Goal: Check status

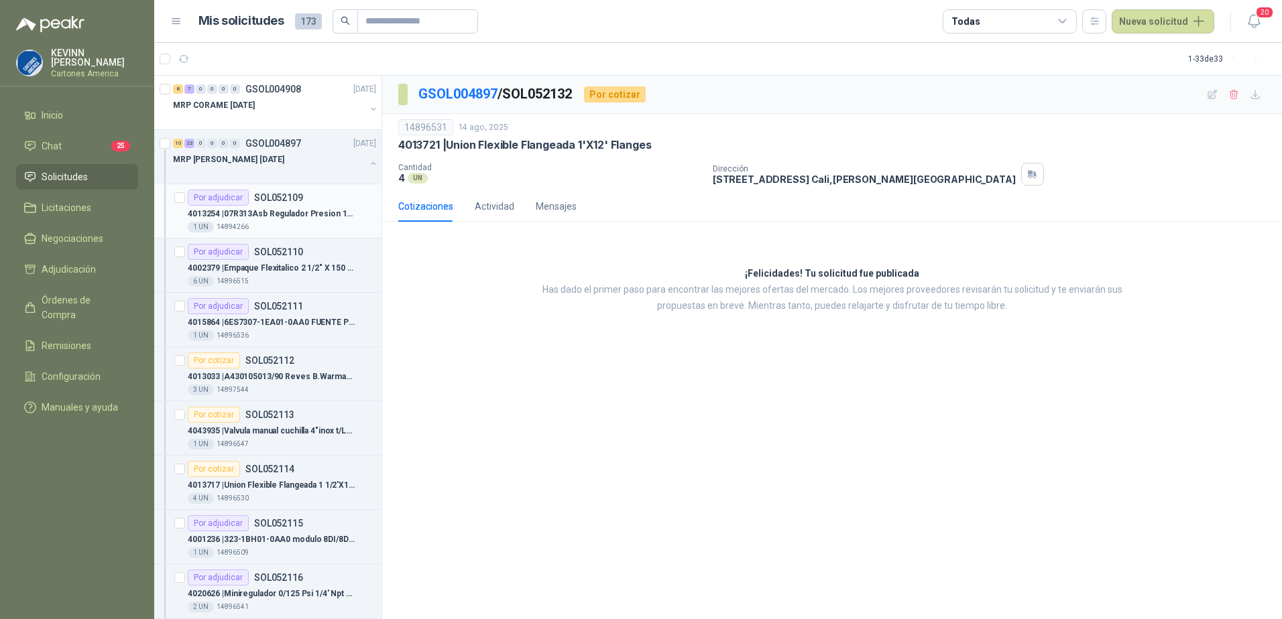
click at [282, 215] on p "4013254 | 07R313Asb Regulador Presion 1/2"[PERSON_NAME]" at bounding box center [271, 214] width 167 height 13
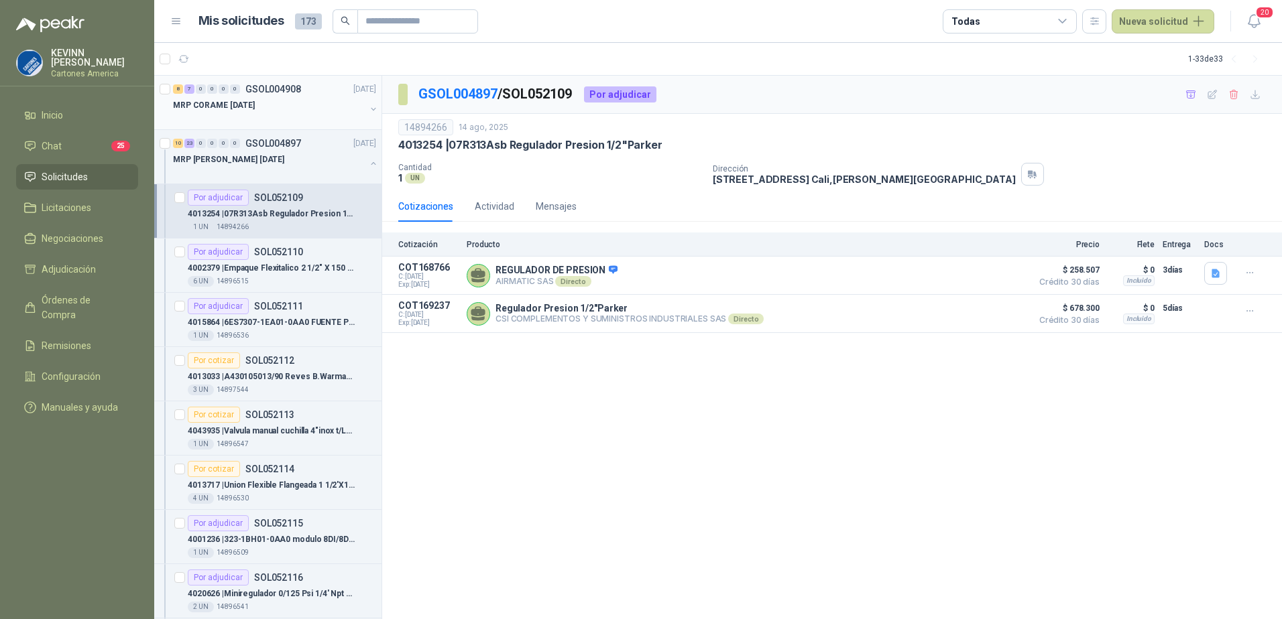
click at [368, 108] on button "button" at bounding box center [373, 109] width 11 height 11
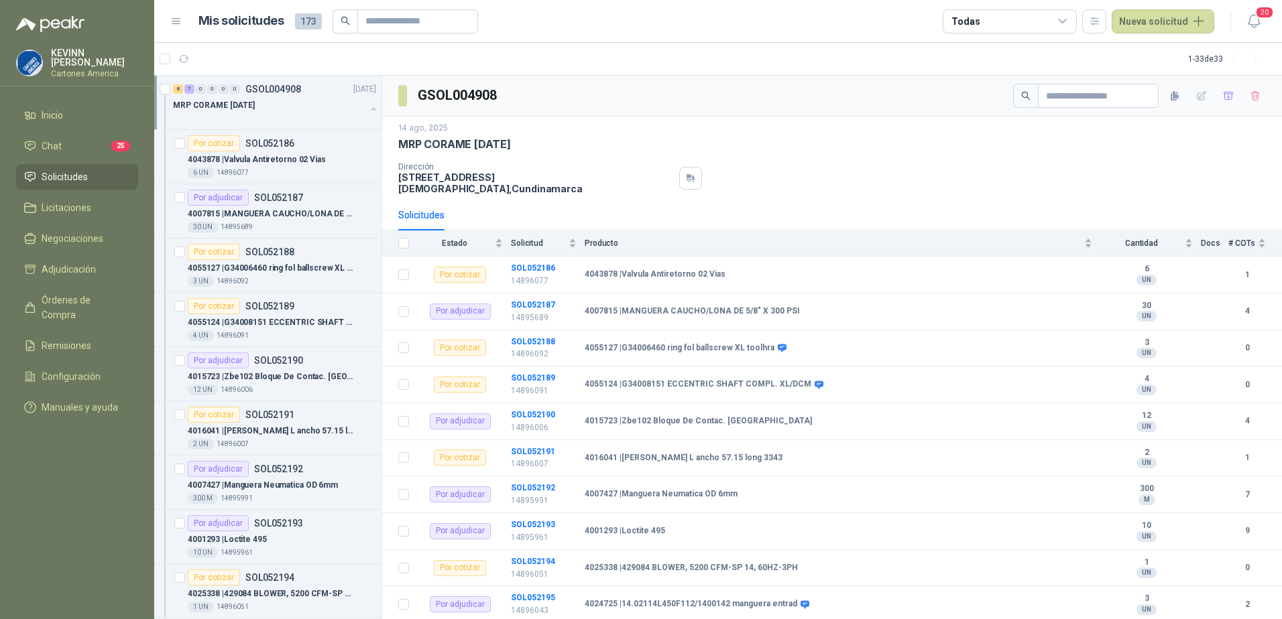
click at [356, 107] on div "MRP CORAME [DATE]" at bounding box center [276, 110] width 206 height 27
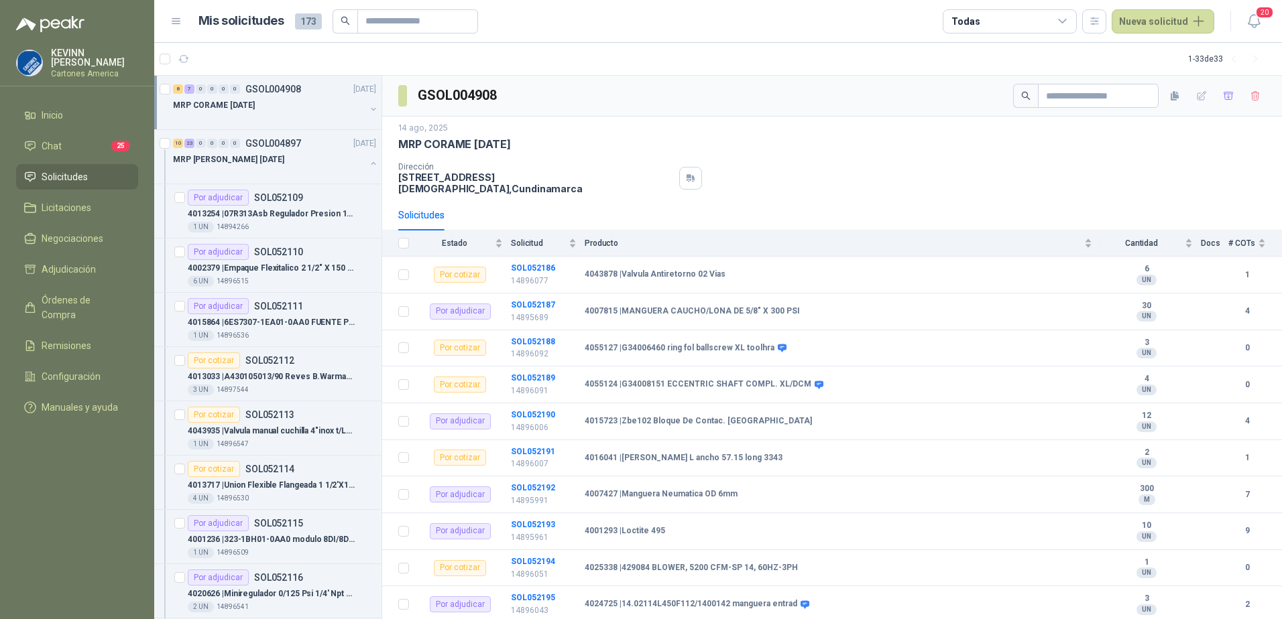
scroll to position [1, 0]
click at [368, 161] on button "button" at bounding box center [373, 163] width 11 height 11
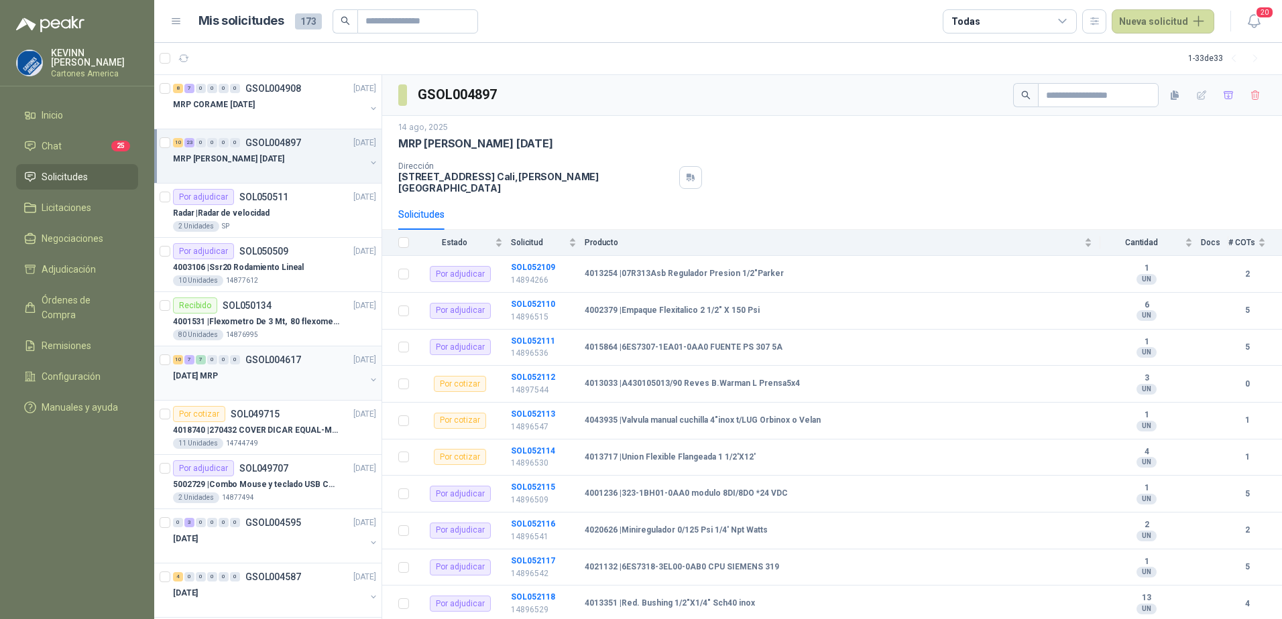
scroll to position [67, 0]
